Goal: Check status: Check status

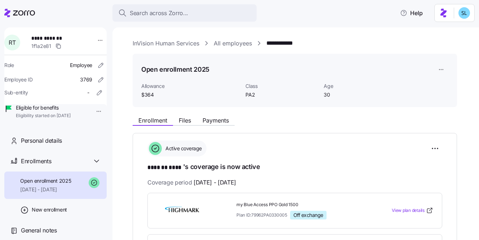
scroll to position [212, 0]
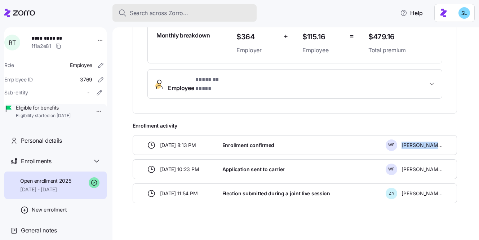
click at [218, 15] on div "Search across Zorro..." at bounding box center [184, 13] width 133 height 9
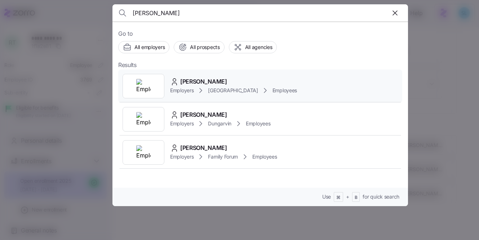
type input "roderick jac"
click at [224, 79] on span "Roderick Jackson" at bounding box center [203, 81] width 47 height 9
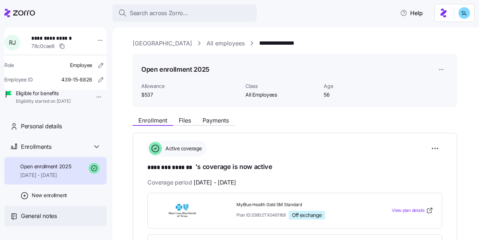
click at [31, 222] on div "General notes" at bounding box center [55, 216] width 102 height 21
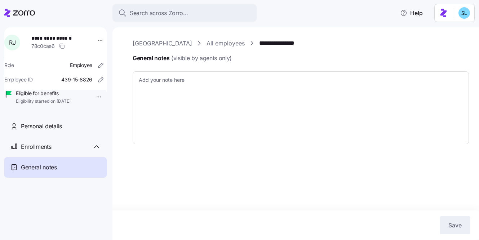
type textarea "x"
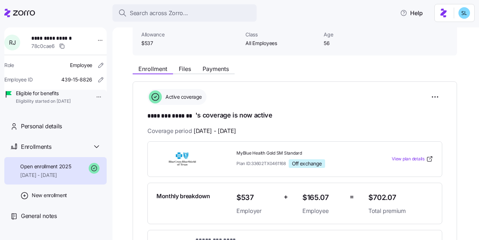
scroll to position [81, 0]
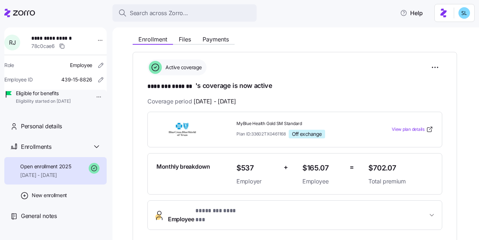
click at [241, 211] on span "* ******** ******* *" at bounding box center [220, 211] width 51 height 9
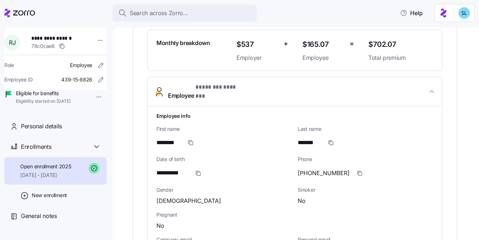
scroll to position [206, 0]
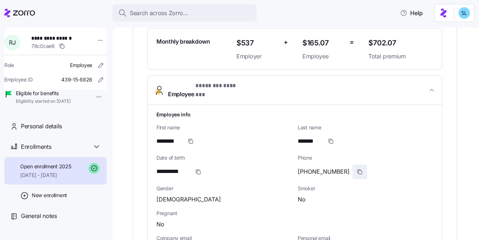
click at [357, 169] on icon "button" at bounding box center [360, 172] width 6 height 6
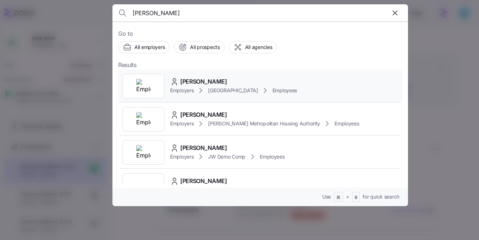
type input "[PERSON_NAME]"
click at [249, 73] on div "[PERSON_NAME] Employers [GEOGRAPHIC_DATA] Employees" at bounding box center [260, 86] width 284 height 33
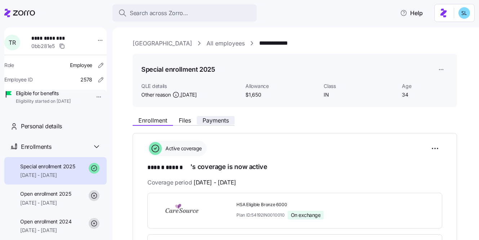
click at [216, 119] on span "Payments" at bounding box center [216, 121] width 26 height 6
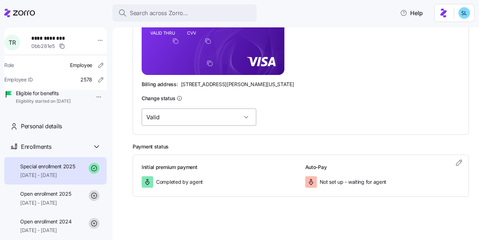
scroll to position [76, 0]
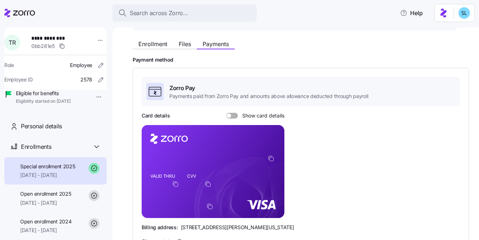
click at [171, 49] on div "Enrollment Files Payments" at bounding box center [184, 45] width 102 height 9
click at [169, 46] on button "Enrollment" at bounding box center [153, 44] width 40 height 9
